Goal: Task Accomplishment & Management: Complete application form

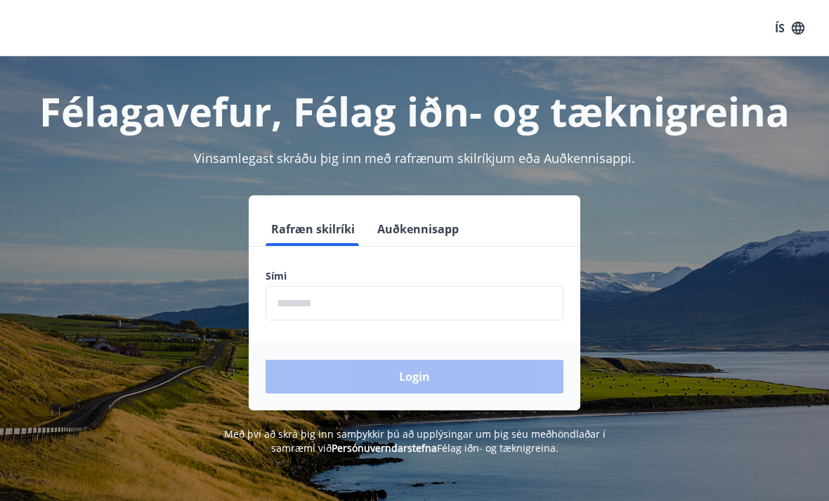
click at [415, 302] on input "phone" at bounding box center [415, 303] width 298 height 34
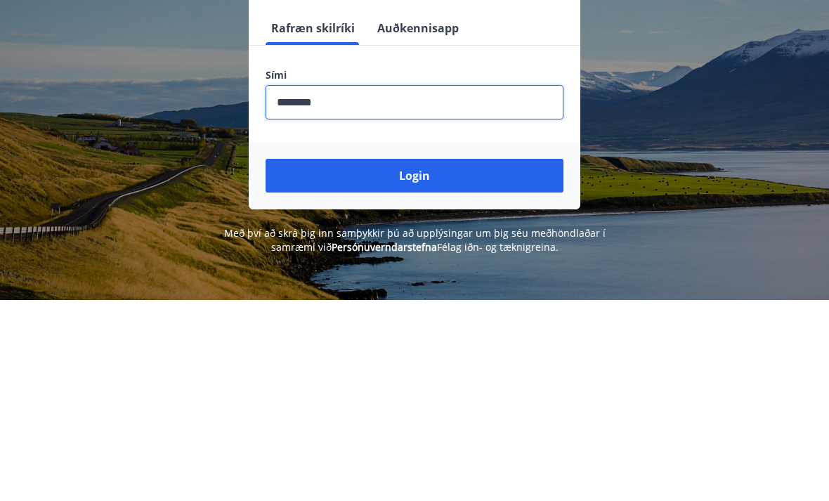
type input "********"
click at [427, 360] on button "Login" at bounding box center [415, 377] width 298 height 34
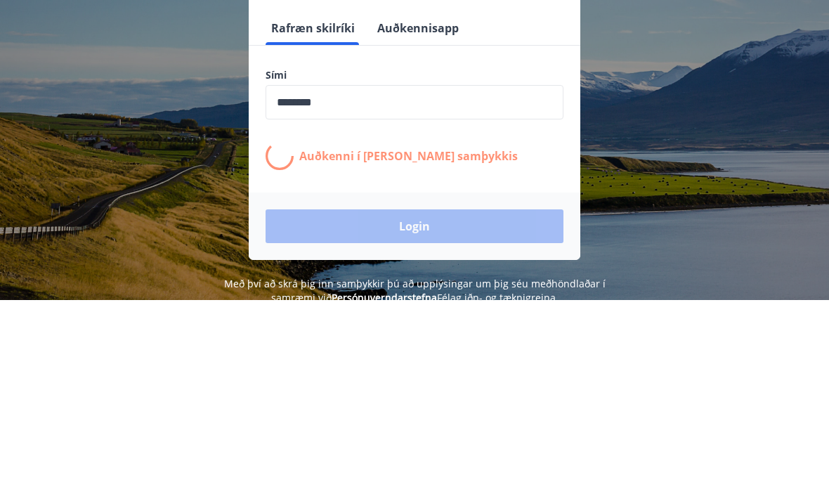
scroll to position [201, 0]
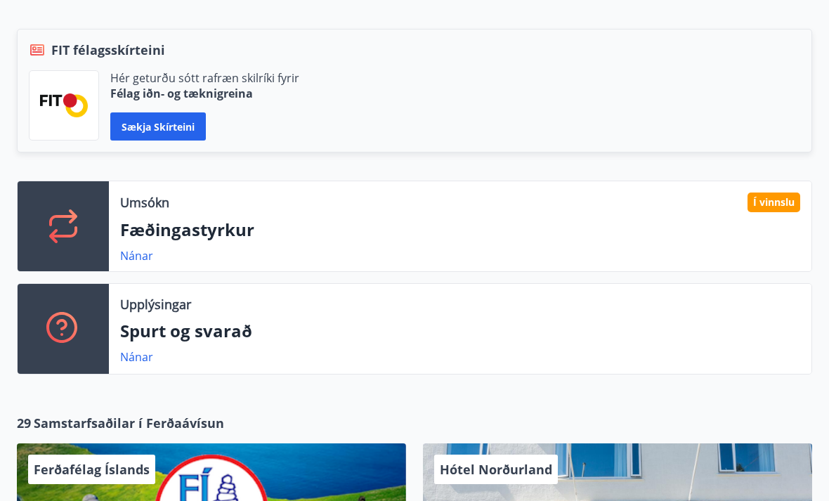
scroll to position [320, 0]
click at [141, 248] on link "Nánar" at bounding box center [136, 255] width 33 height 15
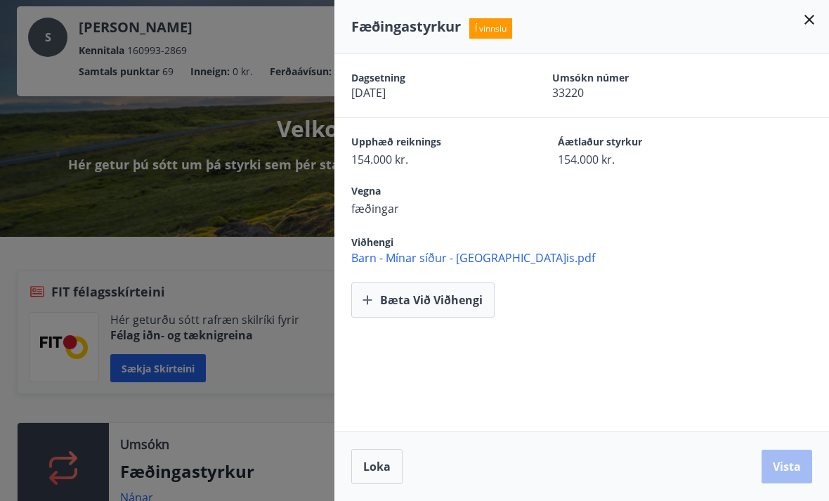
scroll to position [78, 0]
click at [820, 14] on div "Fæðingastyrkur Í vinnslu" at bounding box center [582, 27] width 495 height 54
click at [810, 19] on icon at bounding box center [810, 20] width 10 height 10
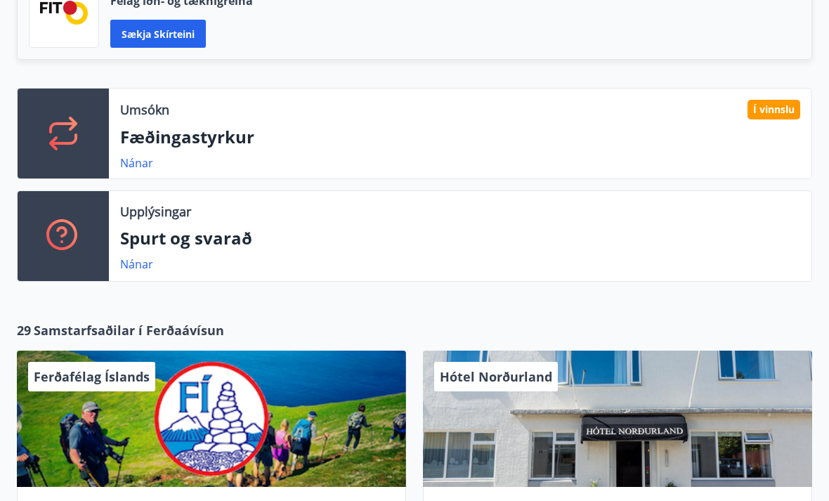
scroll to position [413, 0]
click at [236, 138] on p "Fæðingastyrkur" at bounding box center [460, 138] width 680 height 24
click at [788, 112] on div "Í vinnslu" at bounding box center [774, 111] width 53 height 20
click at [149, 162] on link "Nánar" at bounding box center [136, 162] width 33 height 15
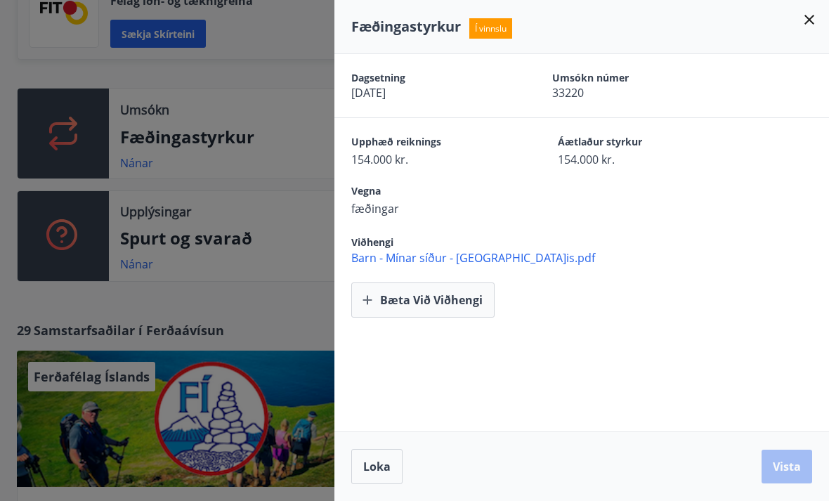
click at [493, 264] on span "Barn - Mínar síður - Ísland.is.pdf" at bounding box center [590, 257] width 478 height 15
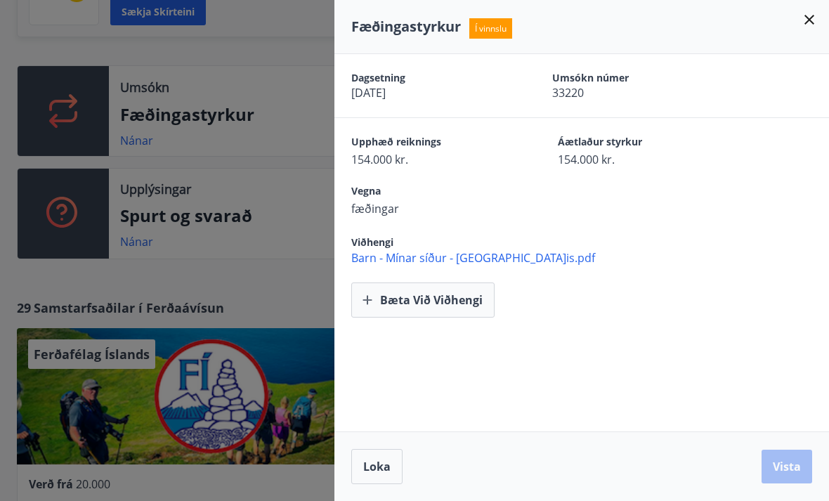
click at [481, 251] on span "Barn - Mínar síður - Ísland.is.pdf" at bounding box center [590, 257] width 478 height 15
click at [772, 256] on span "Barn - Mínar síður - Ísland.is.pdf" at bounding box center [590, 257] width 478 height 15
click at [817, 4] on div "Fæðingastyrkur Í vinnslu" at bounding box center [582, 27] width 495 height 54
click at [816, 18] on icon at bounding box center [809, 19] width 17 height 17
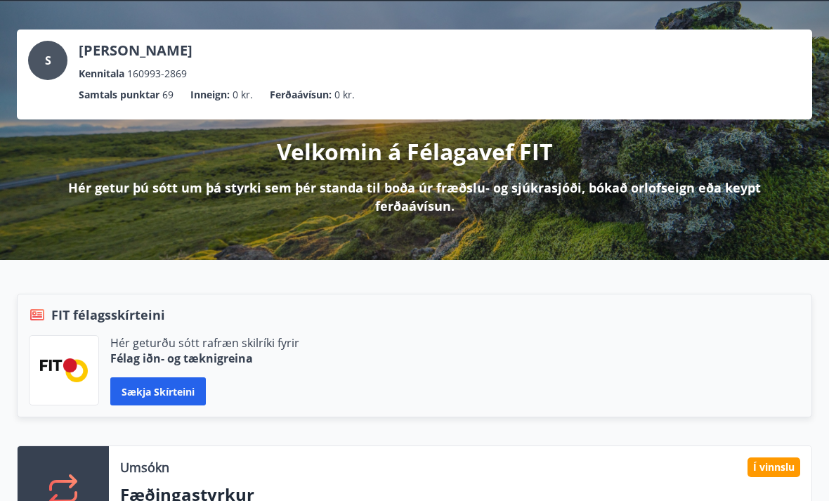
scroll to position [0, 0]
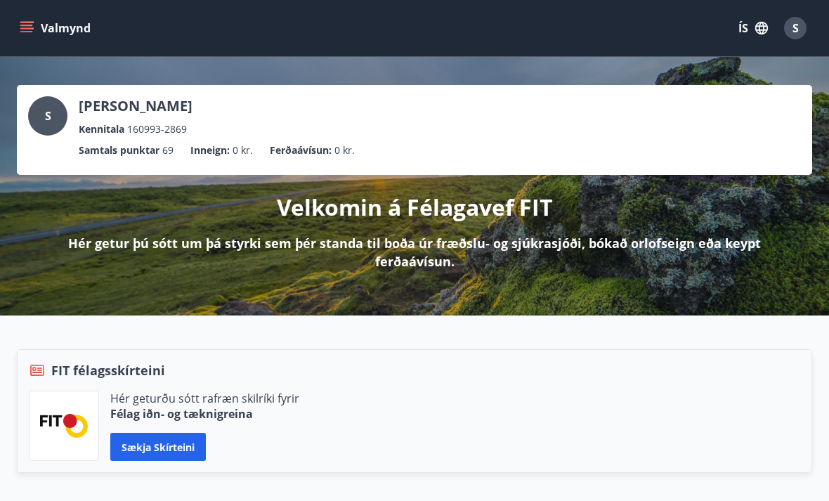
click at [34, 25] on button "Valmynd" at bounding box center [56, 27] width 79 height 25
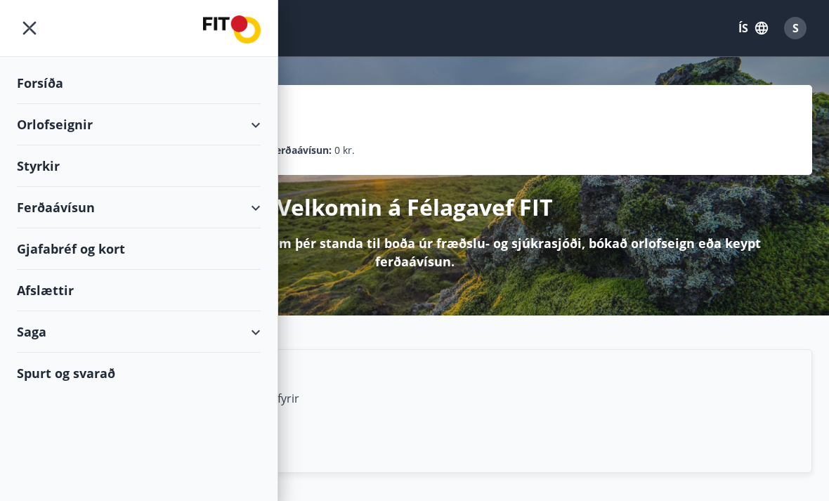
click at [59, 104] on div "Styrkir" at bounding box center [139, 83] width 244 height 41
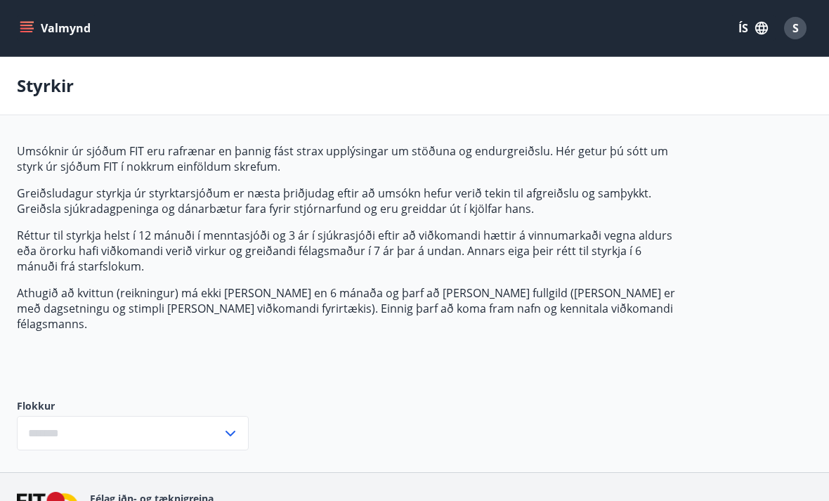
type input "***"
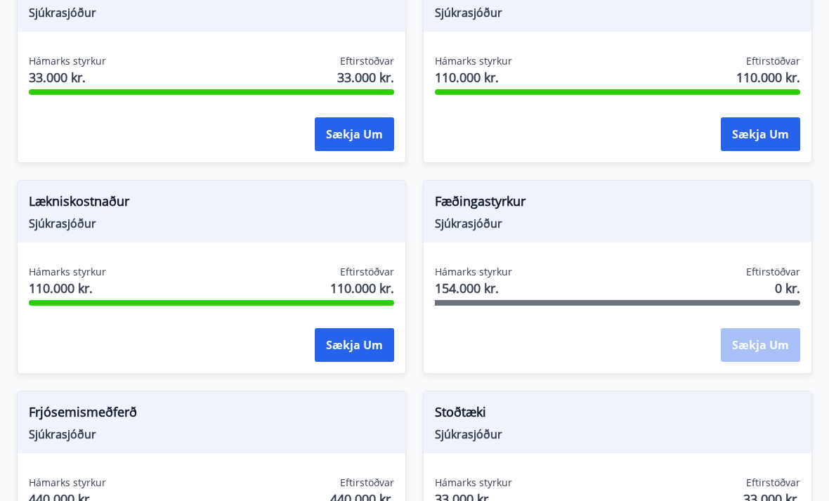
scroll to position [1132, 0]
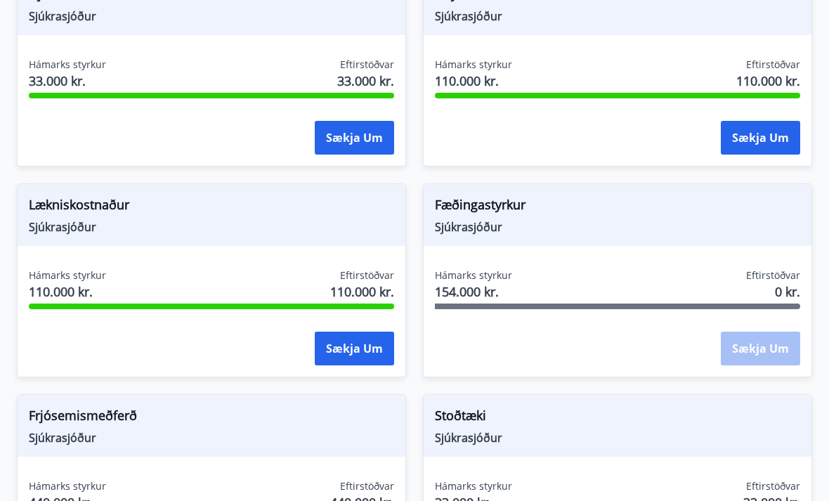
click at [504, 195] on span "Fæðingastyrkur" at bounding box center [617, 207] width 365 height 24
click at [485, 219] on span "Sjúkrasjóður" at bounding box center [617, 226] width 365 height 15
click at [493, 283] on span "154.000 kr." at bounding box center [473, 292] width 77 height 18
click at [767, 277] on div "Eftirstöðvar 0 kr." at bounding box center [773, 285] width 54 height 35
click at [505, 195] on span "Fæðingastyrkur" at bounding box center [617, 207] width 365 height 24
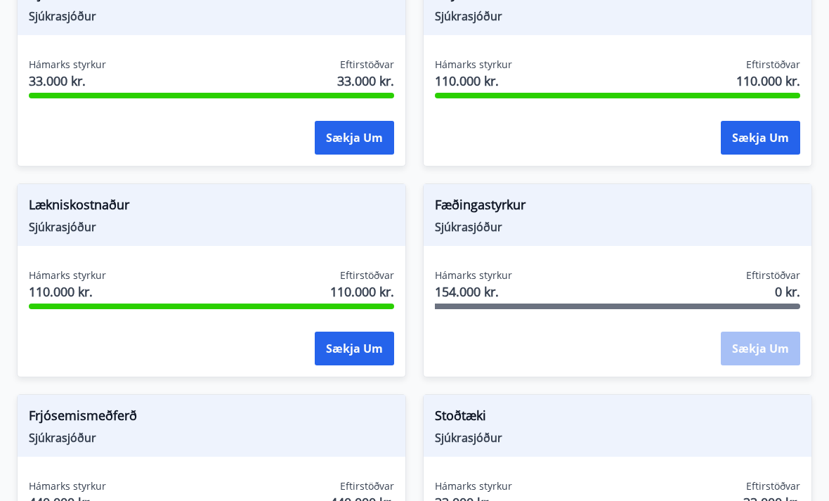
click at [766, 332] on div "Sækja um" at bounding box center [760, 349] width 79 height 35
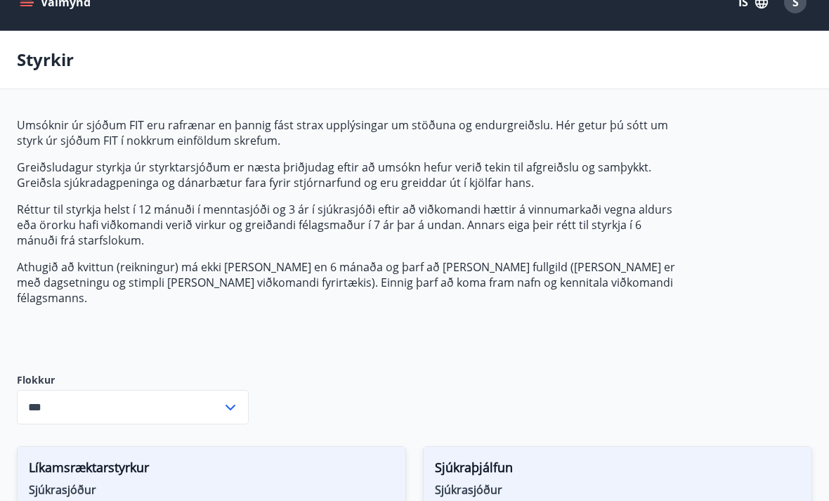
scroll to position [0, 0]
